Goal: Task Accomplishment & Management: Manage account settings

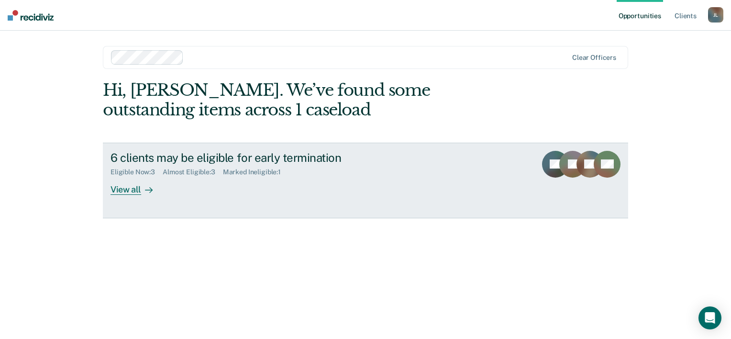
click at [121, 189] on div "View all" at bounding box center [137, 185] width 54 height 19
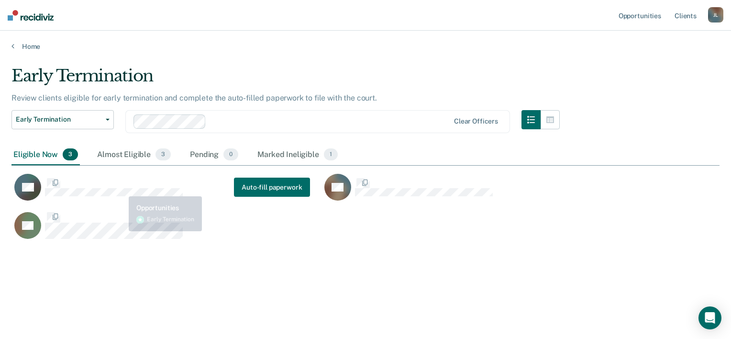
scroll to position [193, 700]
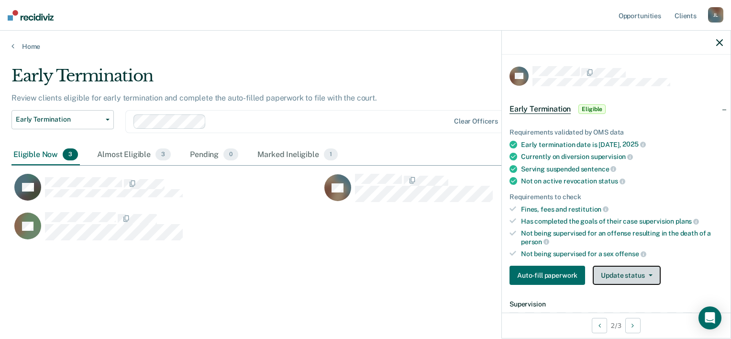
click at [628, 270] on button "Update status" at bounding box center [626, 274] width 67 height 19
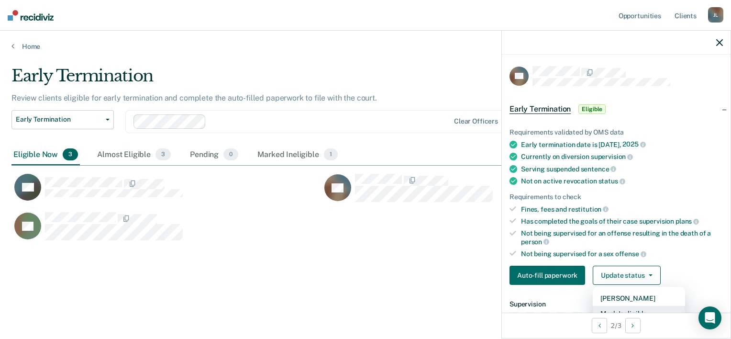
scroll to position [4, 0]
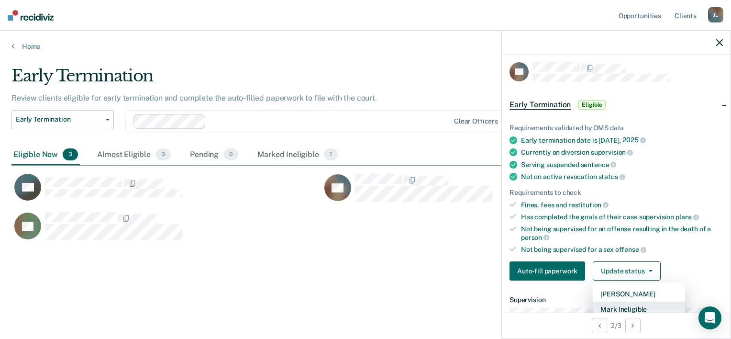
click at [627, 306] on button "Mark Ineligible" at bounding box center [639, 308] width 92 height 15
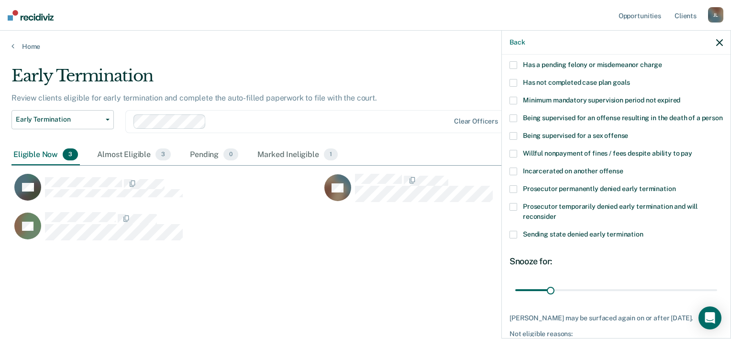
scroll to position [100, 0]
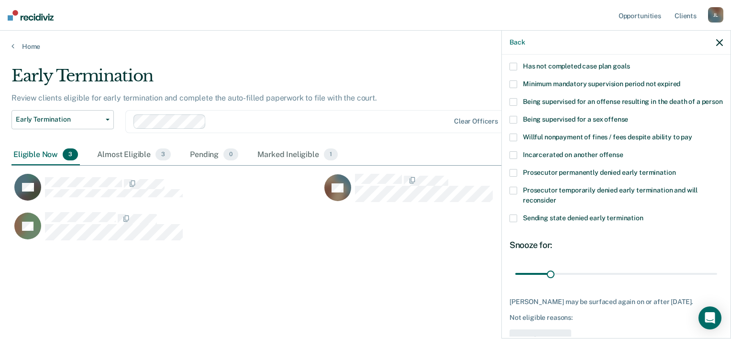
click at [626, 176] on span "Prosecutor permanently denied early termination" at bounding box center [599, 172] width 153 height 8
click at [675, 169] on input "Prosecutor permanently denied early termination" at bounding box center [675, 169] width 0 height 0
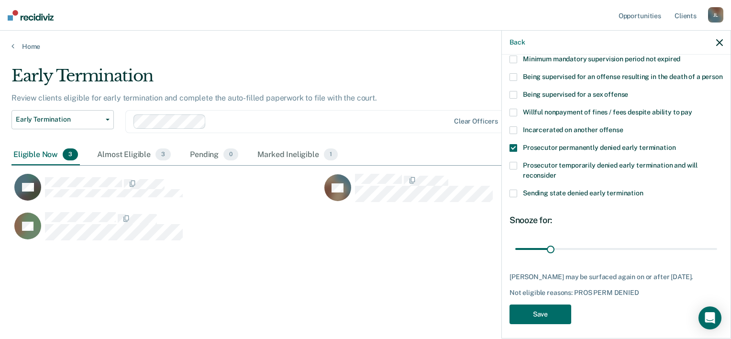
scroll to position [138, 0]
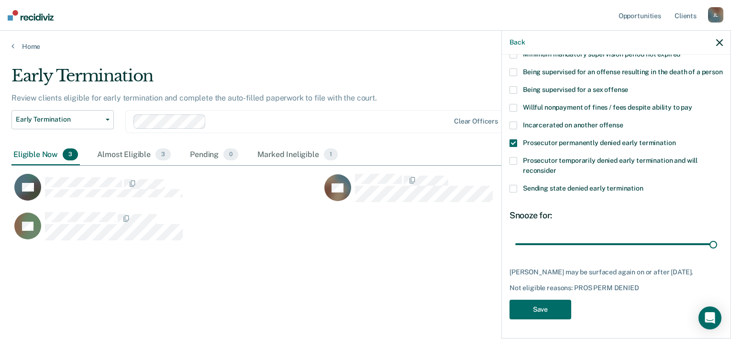
drag, startPoint x: 547, startPoint y: 243, endPoint x: 730, endPoint y: 255, distance: 183.1
type input "180"
click at [717, 253] on input "range" at bounding box center [616, 244] width 202 height 17
click at [557, 307] on button "Save" at bounding box center [540, 309] width 62 height 20
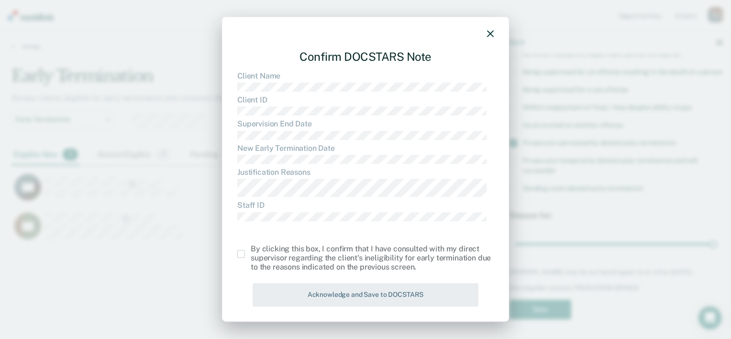
click at [242, 253] on span at bounding box center [241, 254] width 8 height 8
click at [251, 250] on input "checkbox" at bounding box center [251, 250] width 0 height 0
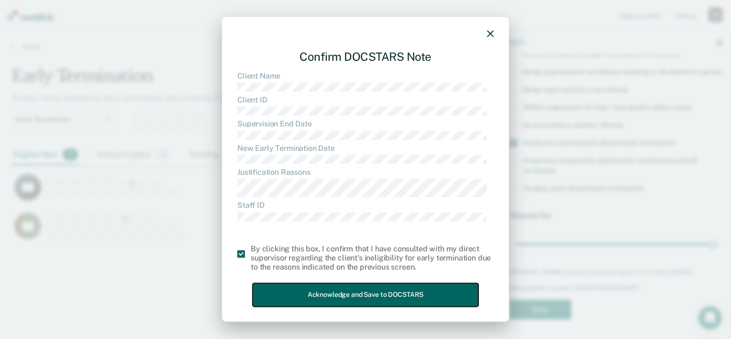
drag, startPoint x: 312, startPoint y: 287, endPoint x: 318, endPoint y: 282, distance: 8.1
click at [312, 287] on button "Acknowledge and Save to DOCSTARS" at bounding box center [366, 294] width 226 height 23
